Goal: Transaction & Acquisition: Purchase product/service

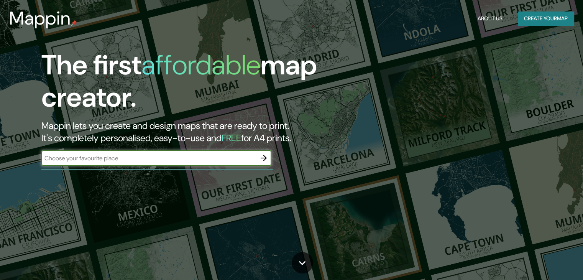
click at [130, 159] on input "text" at bounding box center [148, 158] width 215 height 9
click at [141, 158] on input "text" at bounding box center [148, 158] width 215 height 9
paste input "CL SAN SIMON 6 Pl:01 Pt:IZ 39003 [GEOGRAPHIC_DATA] [[GEOGRAPHIC_DATA]]"
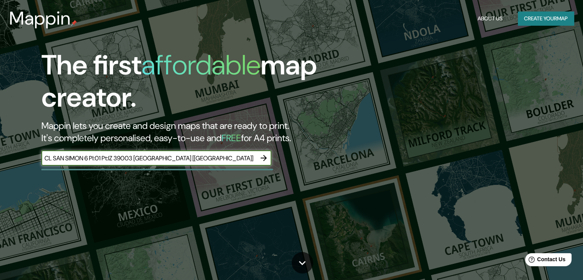
type input "CL SAN SIMON 6 Pl:01 Pt:IZ 39003 [GEOGRAPHIC_DATA] [[GEOGRAPHIC_DATA]]"
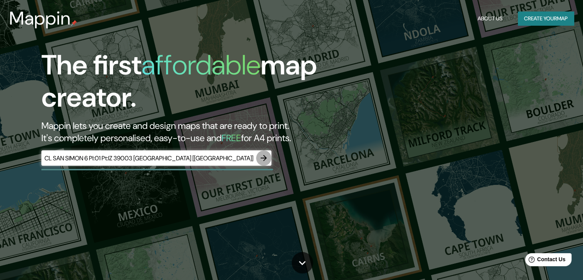
click at [262, 160] on icon "button" at bounding box center [263, 157] width 9 height 9
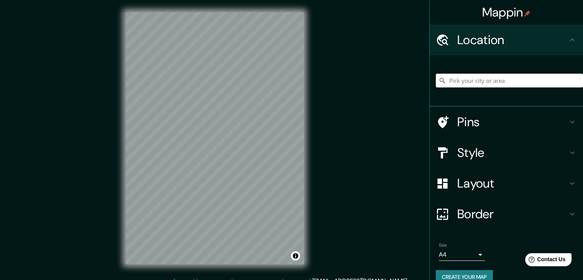
click at [506, 83] on input "Pick your city or area" at bounding box center [509, 81] width 147 height 14
click at [506, 83] on input "[GEOGRAPHIC_DATA], [GEOGRAPHIC_DATA]" at bounding box center [509, 81] width 147 height 14
drag, startPoint x: 506, startPoint y: 81, endPoint x: 471, endPoint y: 84, distance: 35.0
click at [471, 84] on input "[GEOGRAPHIC_DATA], [GEOGRAPHIC_DATA]" at bounding box center [509, 81] width 147 height 14
click at [472, 81] on input "[GEOGRAPHIC_DATA], [GEOGRAPHIC_DATA], [GEOGRAPHIC_DATA]" at bounding box center [509, 81] width 147 height 14
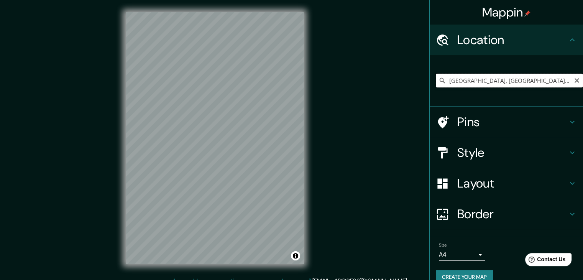
click at [546, 79] on input "[GEOGRAPHIC_DATA], [GEOGRAPHIC_DATA], [GEOGRAPHIC_DATA]" at bounding box center [509, 81] width 147 height 14
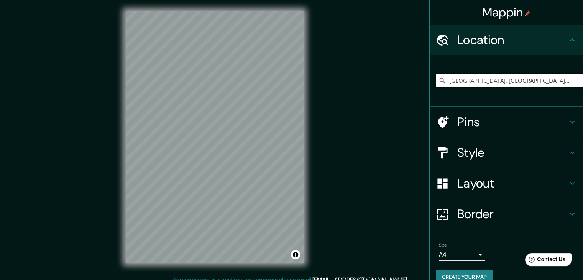
drag, startPoint x: 549, startPoint y: 82, endPoint x: 414, endPoint y: 79, distance: 135.1
click at [414, 79] on div "Mappin Location [GEOGRAPHIC_DATA], [GEOGRAPHIC_DATA], [GEOGRAPHIC_DATA] Pins St…" at bounding box center [291, 143] width 583 height 289
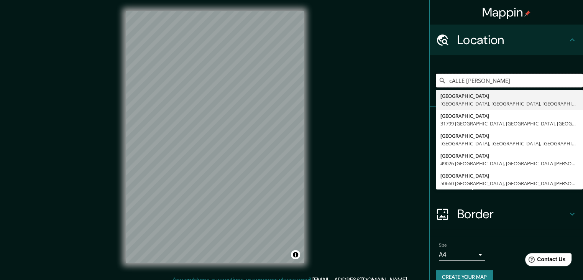
drag, startPoint x: 508, startPoint y: 82, endPoint x: 413, endPoint y: 81, distance: 95.5
click at [413, 81] on div "Mappin Location cALLE sAN SIMON [STREET_ADDRESS] [GEOGRAPHIC_DATA], [GEOGRAPHIC…" at bounding box center [291, 143] width 583 height 289
type input "[STREET_ADDRESS]"
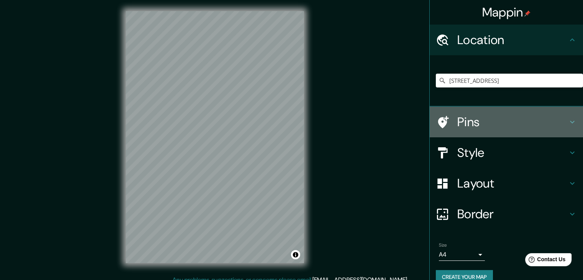
click at [488, 120] on h4 "Pins" at bounding box center [513, 121] width 110 height 15
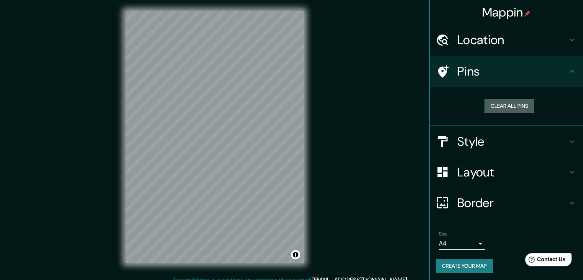
click at [508, 105] on button "Clear all pins" at bounding box center [510, 106] width 50 height 14
click at [508, 108] on button "Clear all pins" at bounding box center [510, 106] width 50 height 14
click at [460, 79] on h4 "Pins" at bounding box center [513, 71] width 110 height 15
click at [467, 242] on body "Mappin Location [STREET_ADDRESS] Pins Clear all pins Style Layout Border Choose…" at bounding box center [291, 139] width 583 height 280
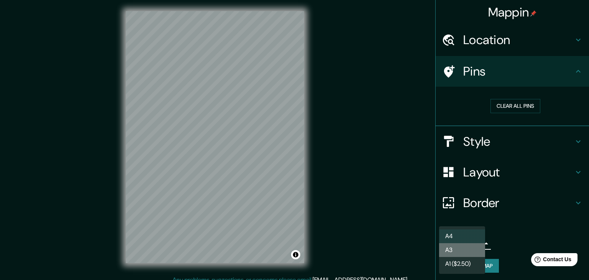
click at [466, 254] on li "A3" at bounding box center [462, 250] width 46 height 14
type input "a4"
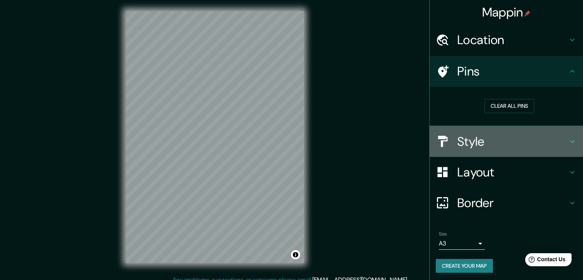
click at [474, 148] on h4 "Style" at bounding box center [513, 141] width 110 height 15
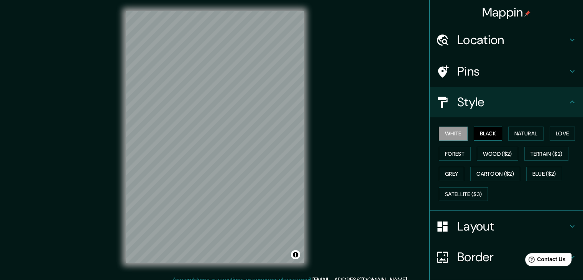
click at [482, 133] on button "Black" at bounding box center [488, 134] width 29 height 14
click at [518, 138] on button "Natural" at bounding box center [526, 134] width 35 height 14
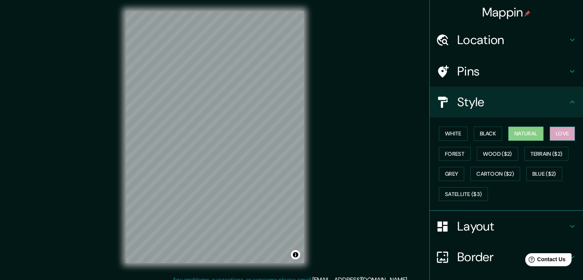
click at [561, 136] on button "Love" at bounding box center [562, 134] width 25 height 14
click at [457, 157] on button "Forest" at bounding box center [455, 154] width 32 height 14
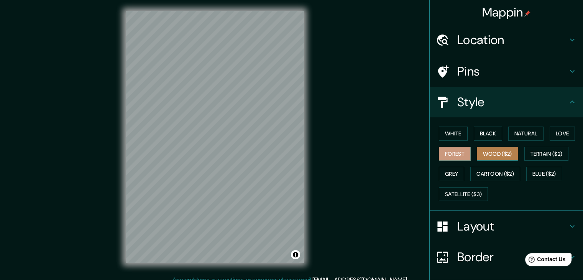
click at [491, 156] on button "Wood ($2)" at bounding box center [497, 154] width 41 height 14
click at [448, 168] on button "Grey" at bounding box center [451, 174] width 25 height 14
click at [451, 174] on button "Grey" at bounding box center [451, 174] width 25 height 14
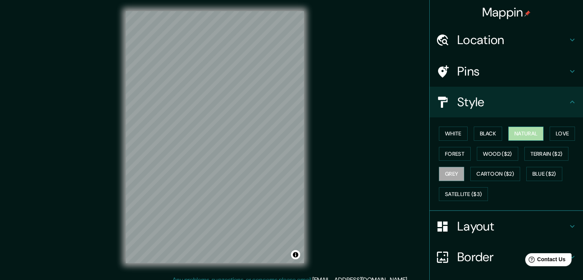
click at [516, 134] on button "Natural" at bounding box center [526, 134] width 35 height 14
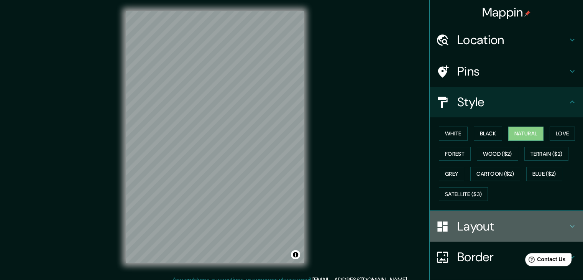
click at [478, 222] on h4 "Layout" at bounding box center [513, 226] width 110 height 15
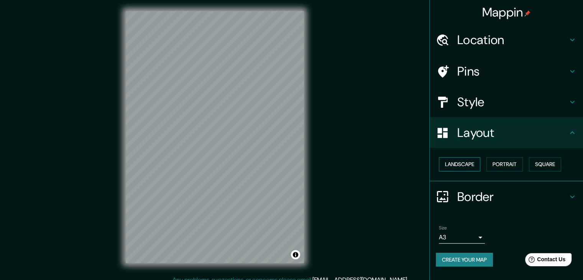
click at [469, 165] on button "Landscape" at bounding box center [459, 164] width 41 height 14
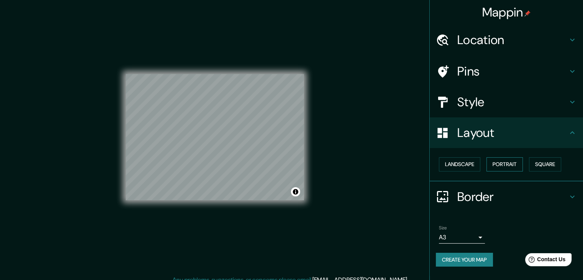
click at [506, 166] on button "Portrait" at bounding box center [505, 164] width 36 height 14
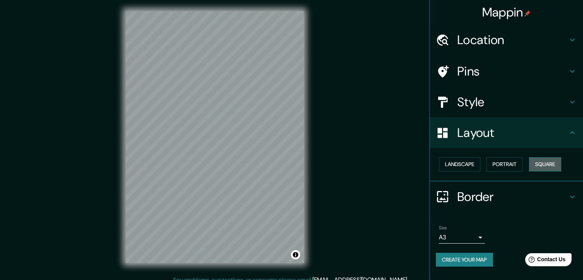
click at [545, 166] on button "Square" at bounding box center [545, 164] width 32 height 14
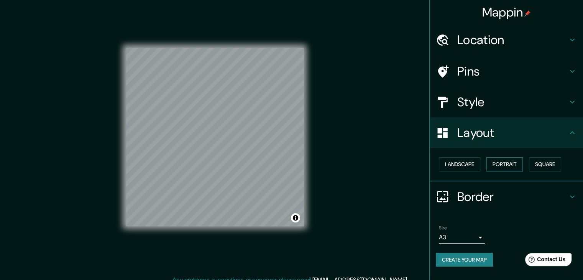
click at [505, 168] on button "Portrait" at bounding box center [505, 164] width 36 height 14
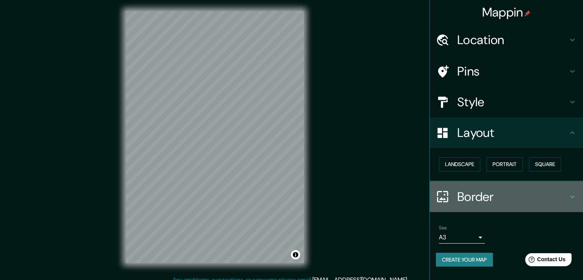
click at [478, 196] on h4 "Border" at bounding box center [513, 196] width 110 height 15
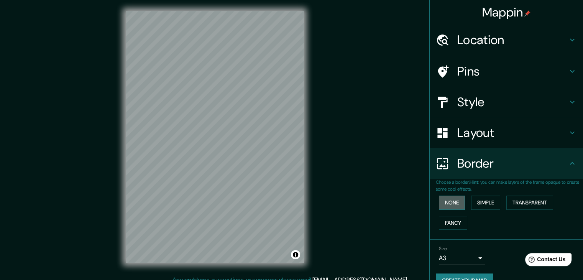
click at [450, 203] on button "None" at bounding box center [452, 203] width 26 height 14
click at [485, 203] on button "Simple" at bounding box center [485, 203] width 29 height 14
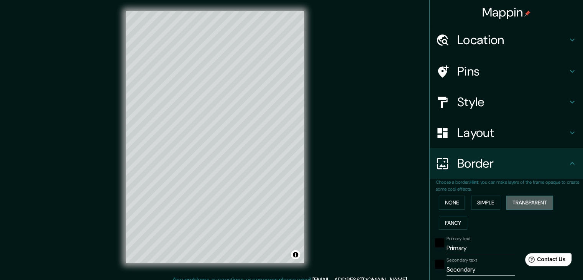
click at [531, 204] on button "Transparent" at bounding box center [530, 203] width 47 height 14
click at [445, 221] on button "Fancy" at bounding box center [453, 223] width 28 height 14
click at [445, 206] on button "None" at bounding box center [452, 203] width 26 height 14
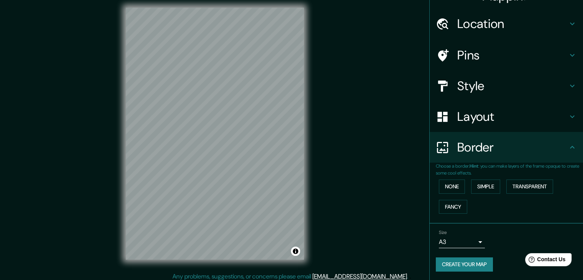
scroll to position [9, 0]
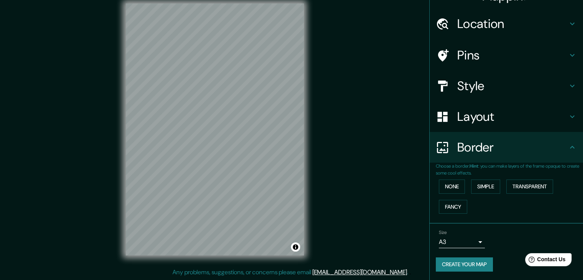
click at [460, 264] on button "Create your map" at bounding box center [464, 264] width 57 height 14
click at [451, 184] on button "None" at bounding box center [452, 187] width 26 height 14
click at [448, 183] on button "None" at bounding box center [452, 187] width 26 height 14
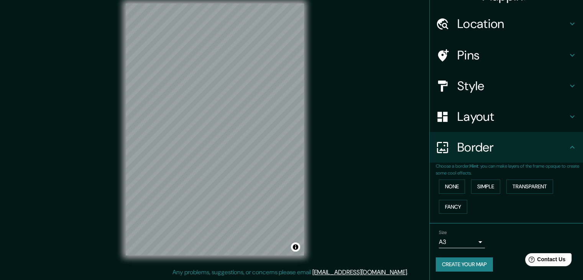
click at [457, 262] on button "Create your map" at bounding box center [464, 264] width 57 height 14
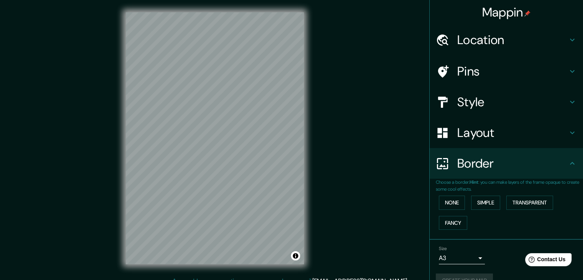
scroll to position [0, 0]
click at [482, 64] on h4 "Pins" at bounding box center [513, 71] width 110 height 15
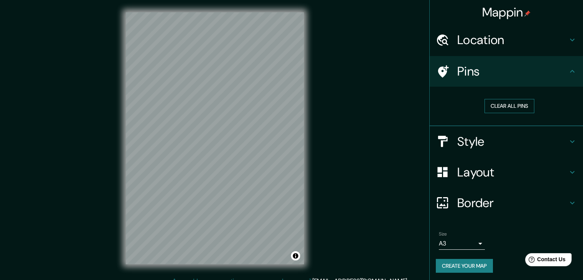
click at [502, 107] on button "Clear all pins" at bounding box center [510, 106] width 50 height 14
click at [497, 49] on div "Location" at bounding box center [506, 40] width 153 height 31
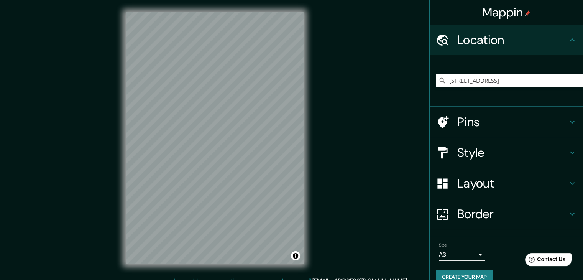
click at [497, 47] on h4 "Location" at bounding box center [513, 39] width 110 height 15
click at [482, 160] on h4 "Style" at bounding box center [513, 152] width 110 height 15
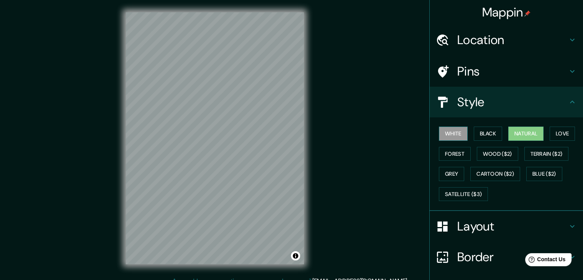
click at [451, 133] on button "White" at bounding box center [453, 134] width 29 height 14
click at [472, 226] on h4 "Layout" at bounding box center [513, 226] width 110 height 15
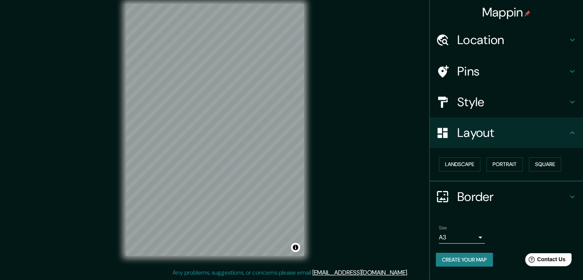
scroll to position [9, 0]
click at [461, 254] on button "Create your map" at bounding box center [464, 260] width 57 height 14
